Goal: Information Seeking & Learning: Learn about a topic

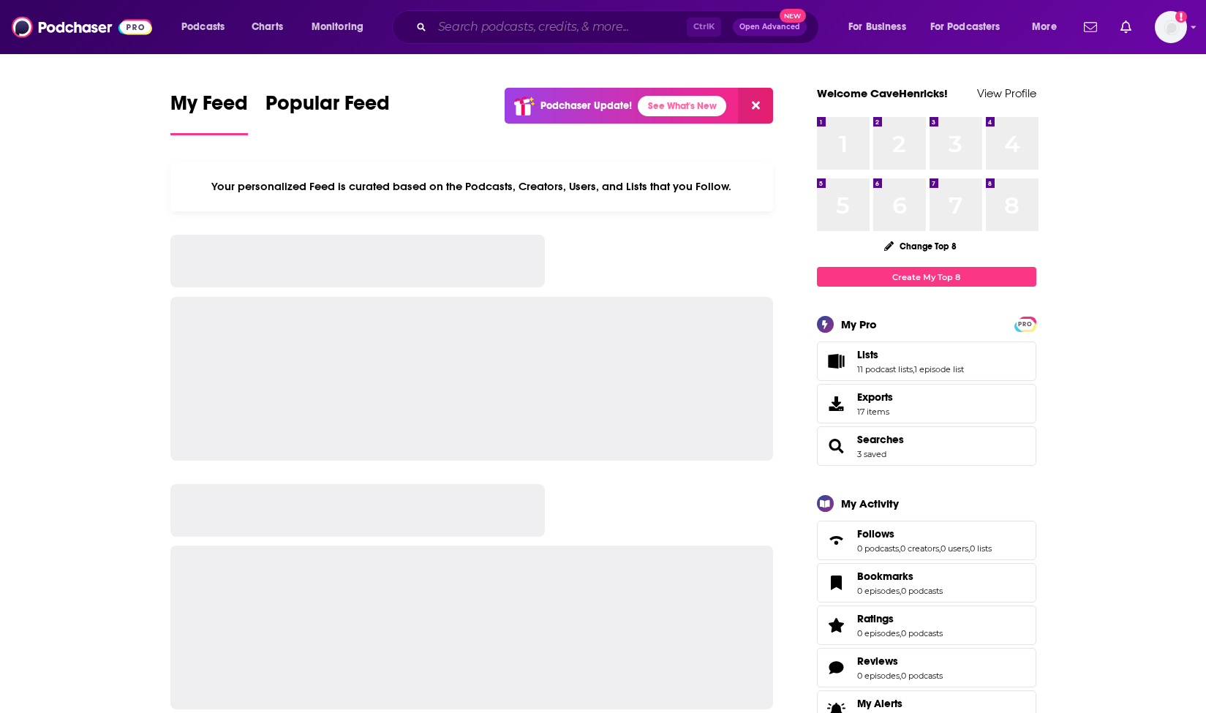
click at [565, 26] on input "Search podcasts, credits, & more..." at bounding box center [559, 26] width 255 height 23
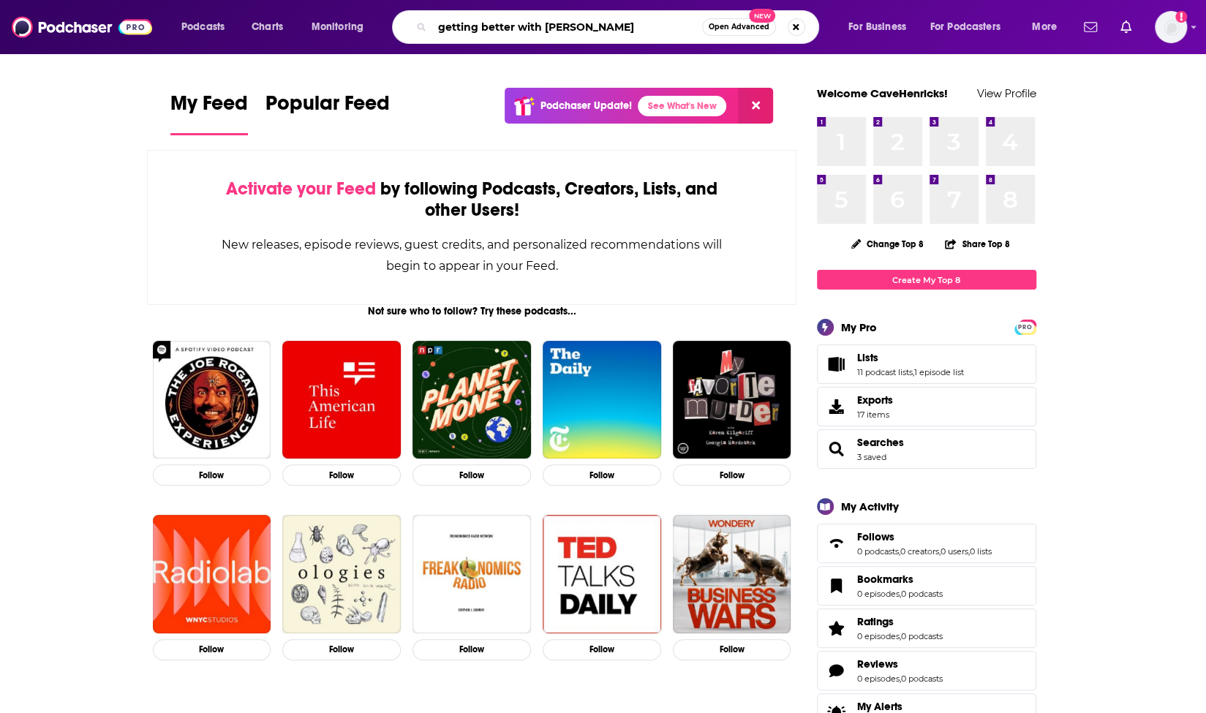
type input "getting better with [PERSON_NAME]"
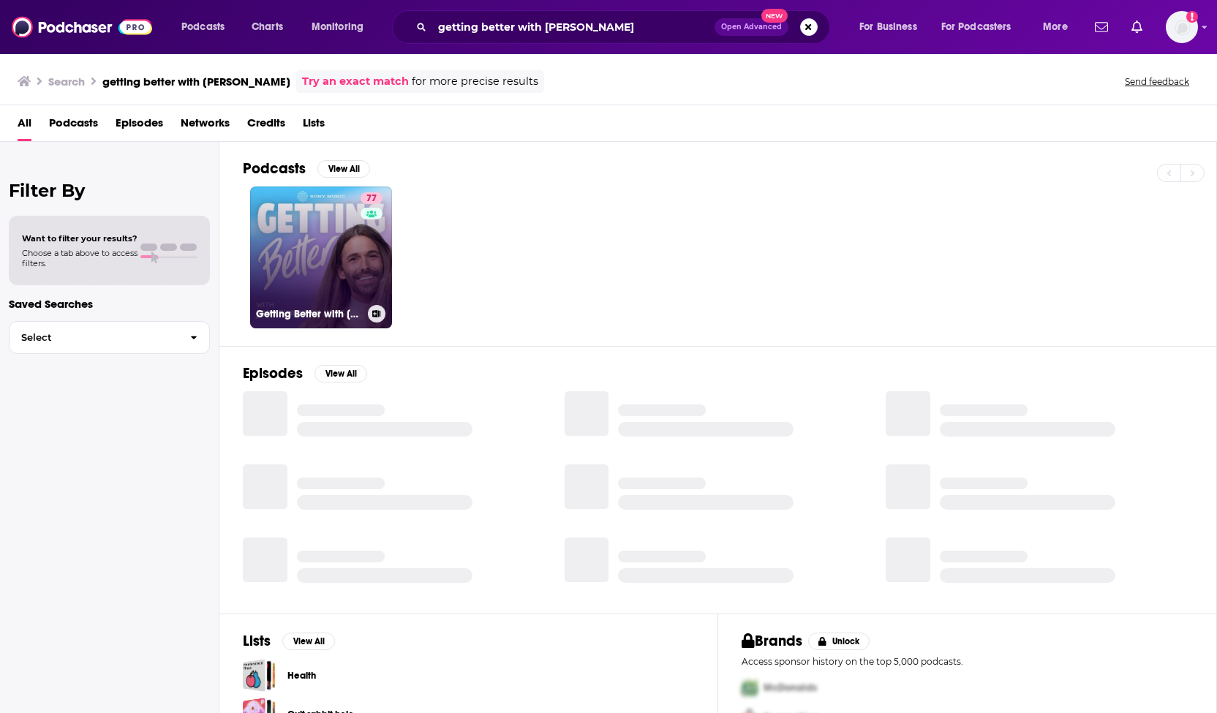
click at [291, 277] on link "77 Getting Better with [PERSON_NAME]" at bounding box center [321, 258] width 142 height 142
